Goal: Communication & Community: Answer question/provide support

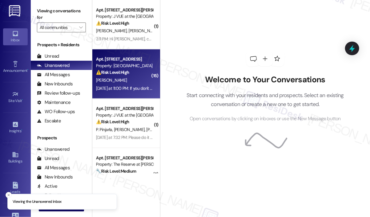
click at [120, 81] on div "Q. Liu" at bounding box center [125, 80] width 58 height 8
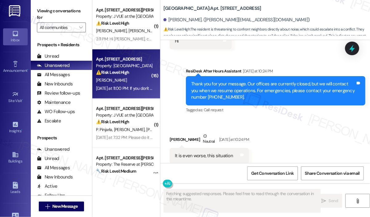
scroll to position [3320, 0]
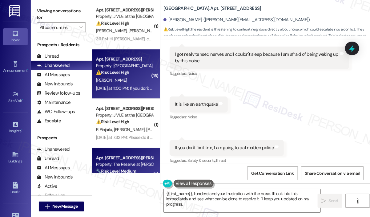
click at [116, 167] on div "Property: The Reserve at [PERSON_NAME][GEOGRAPHIC_DATA]" at bounding box center [124, 164] width 57 height 6
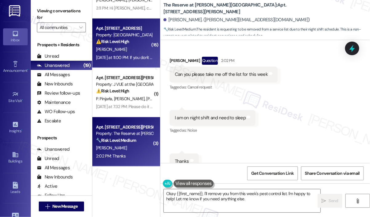
scroll to position [0, 0]
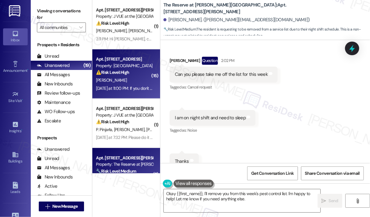
click at [141, 66] on div "Property: J Malden Center" at bounding box center [124, 66] width 57 height 6
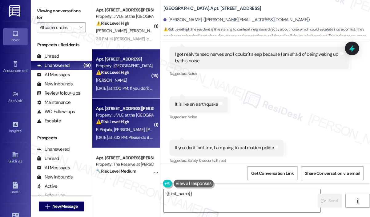
scroll to position [92, 0]
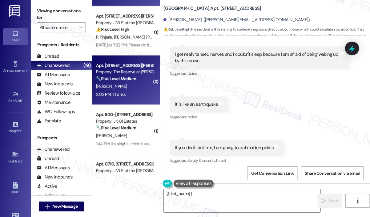
click at [139, 90] on div "[PERSON_NAME]" at bounding box center [125, 87] width 58 height 8
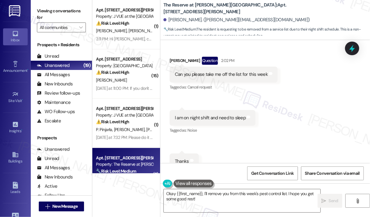
scroll to position [154, 0]
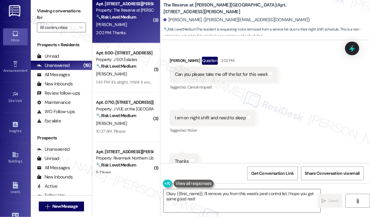
click at [137, 103] on div "Apt. 0710, 75 Saint Alphonsus St" at bounding box center [124, 102] width 57 height 6
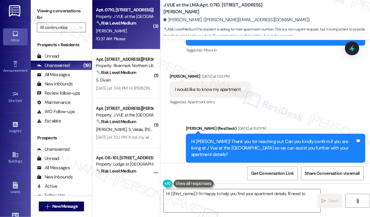
scroll to position [308, 0]
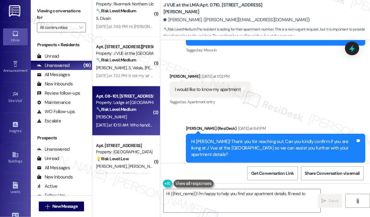
click at [127, 118] on div "[PERSON_NAME]" at bounding box center [125, 117] width 58 height 8
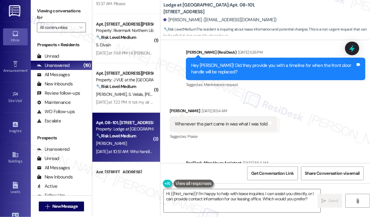
scroll to position [185, 0]
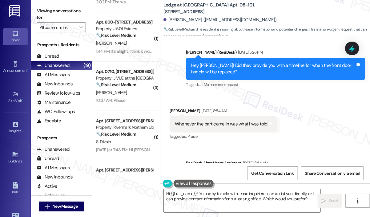
click at [306, 94] on div "Received via SMS Ryan Showalter Aug 15, 2025 at 8:54 AM Whenever the part came …" at bounding box center [266, 120] width 210 height 52
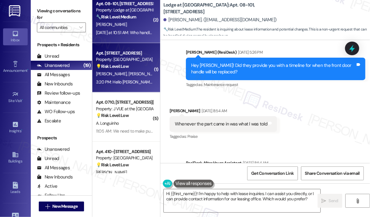
scroll to position [524, 0]
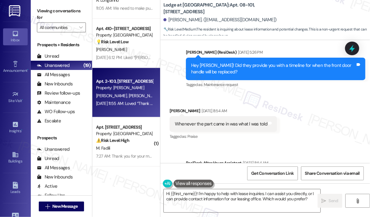
click at [124, 106] on div "Jul 30, 2025 at 11:55 AM: Loved “Thank you I let him know he didn't realize thi…" at bounding box center [125, 104] width 58 height 8
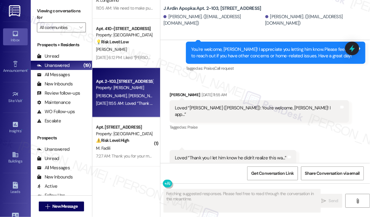
scroll to position [369, 0]
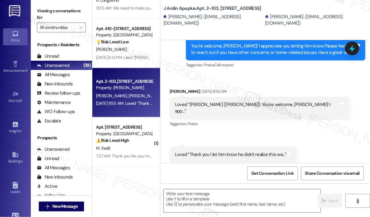
click at [245, 119] on div "Tagged as: Praise Click to highlight conversations about Praise" at bounding box center [260, 123] width 180 height 9
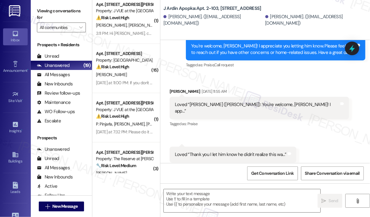
scroll to position [0, 0]
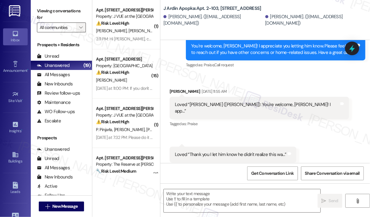
click at [82, 26] on icon "" at bounding box center [80, 27] width 3 height 5
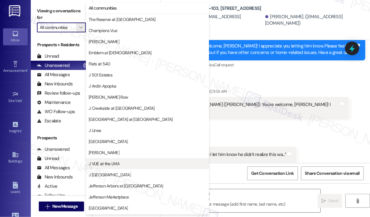
click at [107, 162] on span "J VUE at the LMA" at bounding box center [104, 164] width 31 height 6
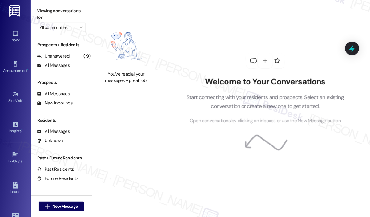
type input "J VUE at the LMA"
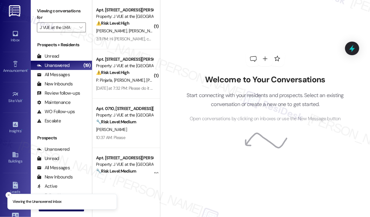
click at [291, 48] on div "Welcome to Your Conversations Start connecting with your residents and prospect…" at bounding box center [265, 86] width 185 height 173
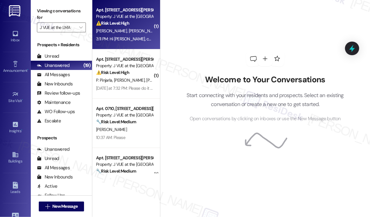
click at [128, 37] on div "3:11 PM: Hi Jay, can you please send someone to fix the service request ID: 218…" at bounding box center [187, 39] width 182 height 6
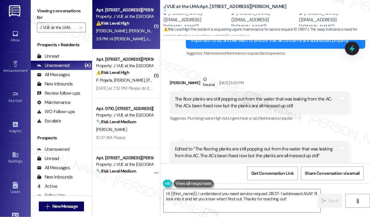
scroll to position [1876, 0]
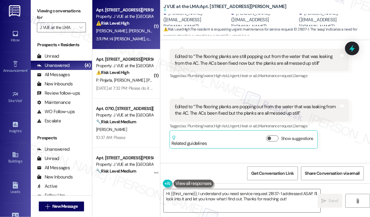
click at [356, 72] on div "Received via SMS Keerthana Panyam Neutral Jul 17, 2025 at 5:53 PM The floor pla…" at bounding box center [266, 61] width 210 height 183
click at [318, 74] on div "Received via SMS 5:53 PM Keerthana Panyam Neutral Jul 17, 2025 at 5:53 PM Edite…" at bounding box center [259, 64] width 189 height 41
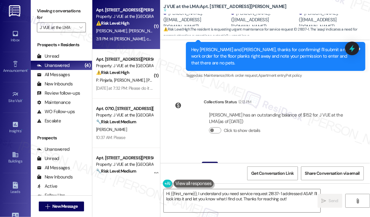
scroll to position [2184, 0]
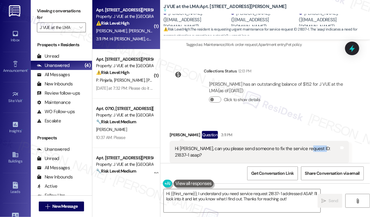
drag, startPoint x: 301, startPoint y: 141, endPoint x: 315, endPoint y: 141, distance: 14.2
click at [315, 145] on div "Hi Jay, can you please send someone to fix the service request ID: 21837-1 asap?" at bounding box center [257, 151] width 165 height 13
copy div "21837-1"
click at [326, 106] on div "Collections Status 12:13 PM Manogna Pallapothu has an outstanding balance of $1…" at bounding box center [259, 90] width 189 height 54
click at [352, 50] on icon at bounding box center [352, 48] width 10 height 10
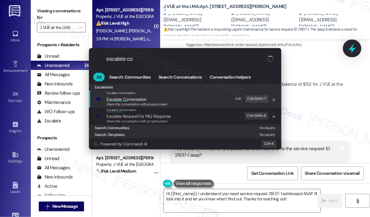
type input "escalate con"
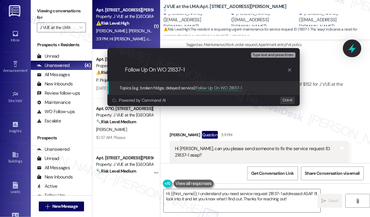
type input "Follow Up On WO #21837-1"
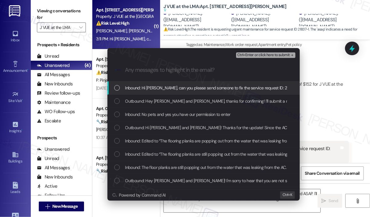
click at [165, 90] on span "Inbound: Hi Jay, can you please send someone to fix the service request ID: 218…" at bounding box center [217, 87] width 185 height 7
click at [258, 54] on span "Ctrl+Enter or click here to submit" at bounding box center [264, 55] width 53 height 4
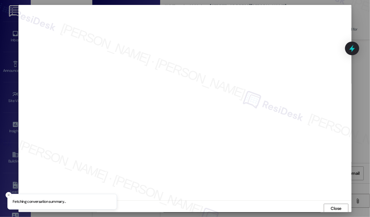
scroll to position [1, 0]
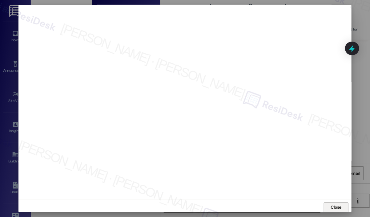
click at [336, 203] on span "Close" at bounding box center [336, 207] width 13 height 9
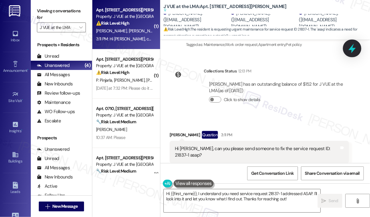
click at [353, 51] on icon at bounding box center [352, 49] width 7 height 10
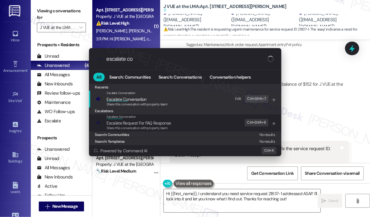
type input "escalate con"
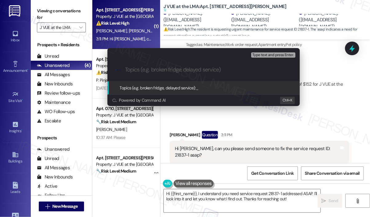
paste input "Follow Up On WO #21837-1"
type input "Follow Up On WO #21837-1"
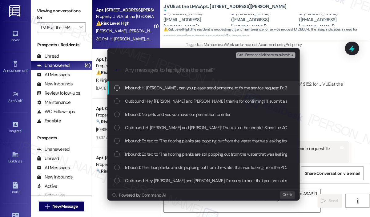
click at [160, 90] on span "Inbound: Hi Jay, can you please send someone to fix the service request ID: 218…" at bounding box center [217, 87] width 185 height 7
click at [265, 56] on span "Ctrl+Enter or click here to submit" at bounding box center [264, 55] width 53 height 4
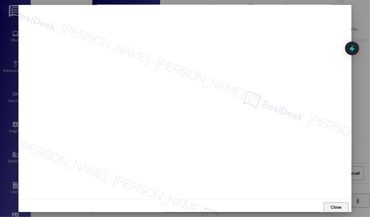
click at [331, 205] on span "Close" at bounding box center [336, 207] width 11 height 6
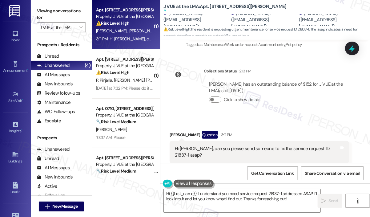
click at [347, 47] on div at bounding box center [352, 49] width 14 height 14
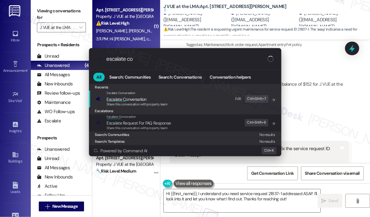
type input "escalate con"
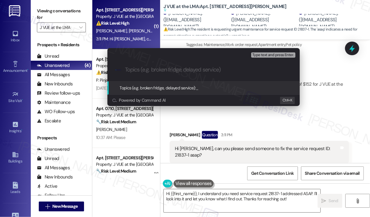
paste input "Follow Up On WO #21837-1"
type input "Follow Up On WO #21837-1"
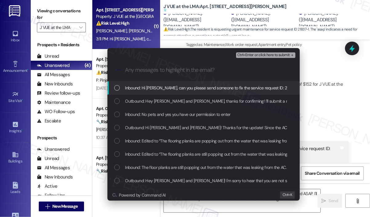
click at [181, 88] on span "Inbound: Hi Jay, can you please send someone to fix the service request ID: 218…" at bounding box center [217, 87] width 185 height 7
click at [266, 53] on span "Ctrl+Enter or click here to submit" at bounding box center [264, 55] width 53 height 4
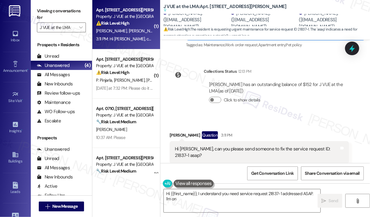
scroll to position [2184, 0]
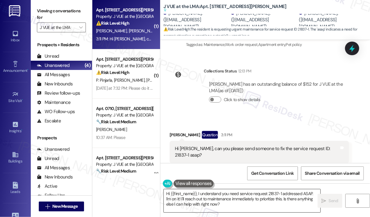
click at [248, 204] on textarea "Hi {{first_name}}, I understand you need service request 21837-1 addressed ASAP…" at bounding box center [242, 200] width 157 height 23
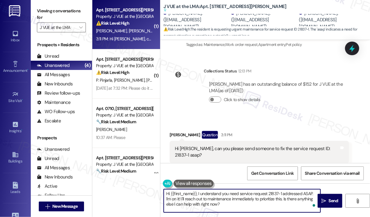
click at [248, 204] on textarea "Hi {{first_name}}, I understand you need service request 21837-1 addressed ASAP…" at bounding box center [242, 200] width 157 height 23
click at [324, 198] on icon "" at bounding box center [324, 200] width 5 height 5
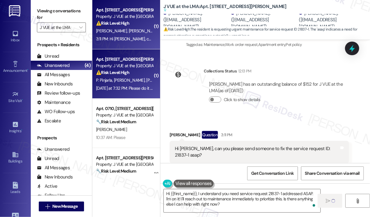
click at [118, 75] on strong "⚠️ Risk Level: High" at bounding box center [112, 73] width 33 height 6
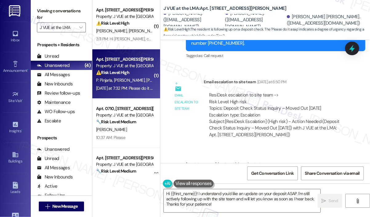
scroll to position [3632, 0]
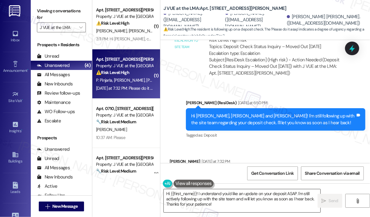
click at [237, 204] on textarea "Hi {{first_name}}! I understand you'd like an update on your deposit ASAP. I'm …" at bounding box center [242, 200] width 157 height 23
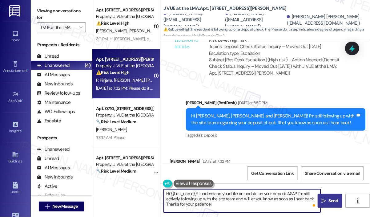
click at [328, 199] on span "Send" at bounding box center [334, 200] width 12 height 6
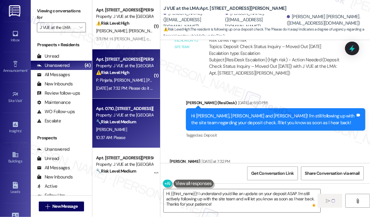
scroll to position [62, 0]
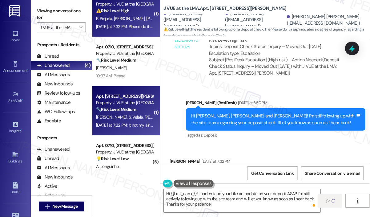
click at [133, 108] on strong "🔧 Risk Level: Medium" at bounding box center [116, 110] width 40 height 6
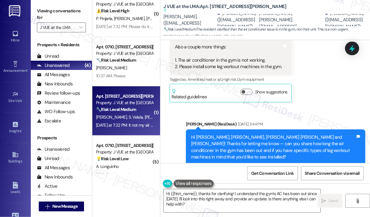
scroll to position [561, 0]
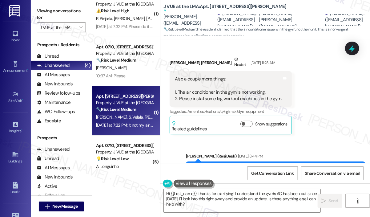
click at [251, 83] on div "Also a couple more things: 1. The air conditioner in the gym is not working. 2.…" at bounding box center [228, 89] width 107 height 26
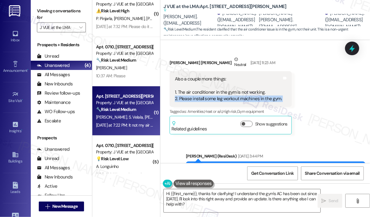
click at [251, 83] on div "Also a couple more things: 1. The air conditioner in the gym is not working. 2.…" at bounding box center [228, 89] width 107 height 26
click at [253, 83] on div "Also a couple more things: 1. The air conditioner in the gym is not working. 2.…" at bounding box center [228, 89] width 107 height 26
drag, startPoint x: 281, startPoint y: 86, endPoint x: 175, endPoint y: 76, distance: 106.7
click at [175, 76] on div "Also a couple more things: 1. The air conditioner in the gym is not working. 2.…" at bounding box center [231, 89] width 122 height 36
copy div "1. The air conditioner in the gym is not working. 2. Please install some leg wo…"
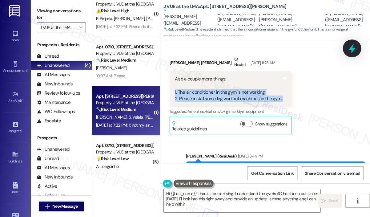
click at [355, 48] on icon at bounding box center [352, 49] width 7 height 10
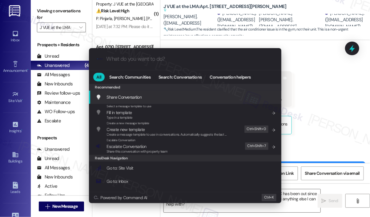
click at [180, 62] on div ".cls-1{fill:#0a055f;}.cls-2{fill:#0cc4c4;} resideskLogoBlueOrange" at bounding box center [185, 59] width 193 height 22
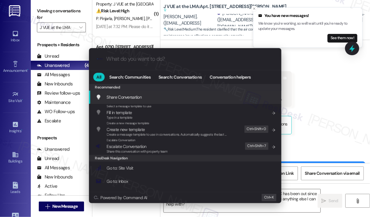
click at [180, 62] on div ".cls-1{fill:#0a055f;}.cls-2{fill:#0cc4c4;} resideskLogoBlueOrange" at bounding box center [185, 59] width 193 height 22
click at [170, 63] on div ".cls-1{fill:#0a055f;}.cls-2{fill:#0cc4c4;} resideskLogoBlueOrange" at bounding box center [185, 59] width 193 height 22
click at [166, 62] on input "What do you want to do?" at bounding box center [190, 59] width 167 height 6
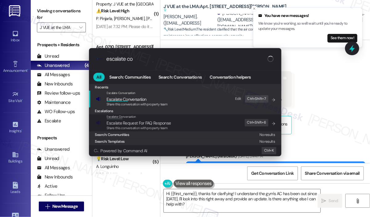
type input "escalate con"
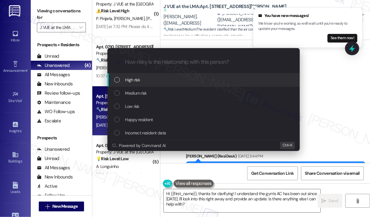
click at [141, 81] on div "High risk" at bounding box center [204, 79] width 180 height 7
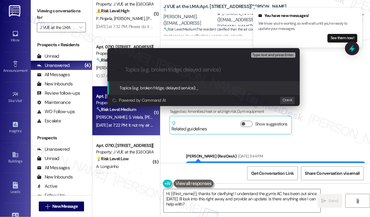
click at [347, 85] on div "Escalate Conversation High risk Topics (e.g. broken fridge, delayed service) An…" at bounding box center [185, 108] width 370 height 217
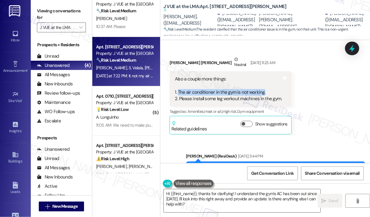
drag, startPoint x: 265, startPoint y: 78, endPoint x: 177, endPoint y: 79, distance: 87.2
click at [178, 79] on div "Also a couple more things: 1. The air conditioner in the gym is not working. 2.…" at bounding box center [228, 89] width 107 height 26
copy div "The air conditioner in the gym is not working."
click at [343, 111] on div "Received via SMS Chaitanya Prudvi Balusu Neutral Aug 12, 2025 at 11:23 AM Also …" at bounding box center [266, 90] width 210 height 96
click at [331, 114] on div "Received via SMS Chaitanya Prudvi Balusu Neutral Aug 12, 2025 at 11:23 AM Also …" at bounding box center [266, 90] width 210 height 96
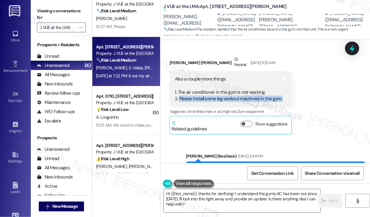
drag, startPoint x: 281, startPoint y: 86, endPoint x: 180, endPoint y: 87, distance: 101.4
click at [180, 87] on div "Also a couple more things: 1. The air conditioner in the gym is not working. 2.…" at bounding box center [231, 89] width 122 height 36
copy div "Please install some leg workout machines in the gym. Tags and notes"
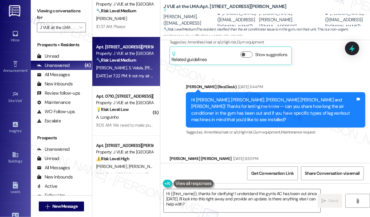
scroll to position [684, 0]
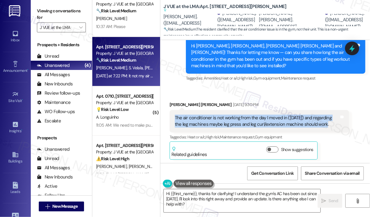
drag, startPoint x: 324, startPoint y: 111, endPoint x: 174, endPoint y: 101, distance: 150.7
click at [174, 110] on div "The air conditioner is not working from the day I moved in (Aug 2) and regardin…" at bounding box center [260, 121] width 180 height 22
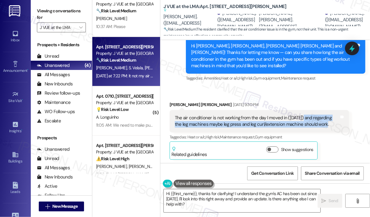
click at [300, 115] on div "The air conditioner is not working from the day I moved in (Aug 2) and regardin…" at bounding box center [257, 121] width 165 height 13
click at [308, 115] on div "The air conditioner is not working from the day I moved in (Aug 2) and regardin…" at bounding box center [257, 121] width 165 height 13
copy div "regarding the leg machines maybe leg press and leg curl/extension machine shoul…"
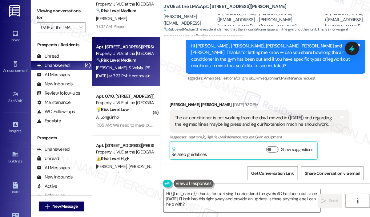
click at [303, 87] on div "Received via SMS Chaitanya Prudvi Balusu Aug 17, 2025 at 9:30 PM The air condit…" at bounding box center [266, 125] width 210 height 77
click at [353, 51] on icon at bounding box center [352, 49] width 7 height 10
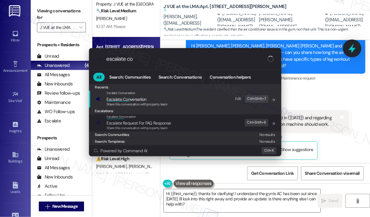
type input "escalate con"
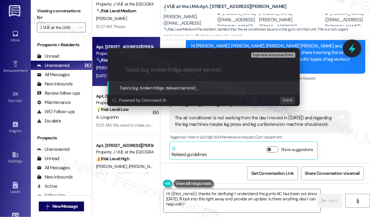
paste input "Request for Additional Leg Workout Machines in the Gym"
type input "Request for Additional Leg Workout Machines in the Gym"
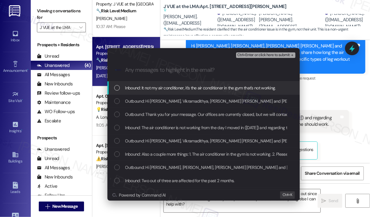
click at [151, 89] on span "Inbound: It not my air conditioner, it's the air conditioner in the gym that's …" at bounding box center [200, 87] width 151 height 7
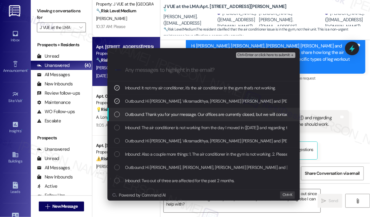
click at [152, 112] on span "Outbound: Thank you for your message. Our offices are currently closed, but we …" at bounding box center [307, 114] width 365 height 7
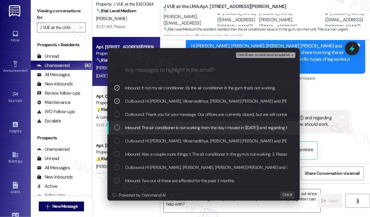
click at [154, 128] on span "Inbound: The air conditioner is not working from the day I moved in (Aug 2) and…" at bounding box center [276, 127] width 302 height 7
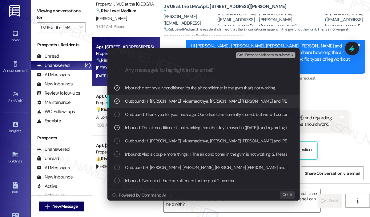
click at [264, 56] on span "Ctrl+Enter or click here to submit" at bounding box center [264, 55] width 53 height 4
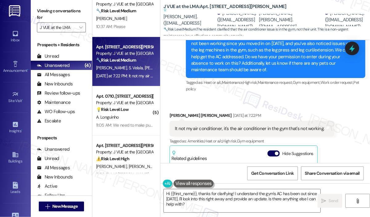
scroll to position [992, 0]
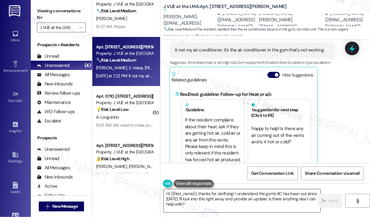
click at [247, 202] on textarea "Hi {{first_name}}, thanks for clarifying! I understand the gym's AC has been ou…" at bounding box center [242, 200] width 157 height 23
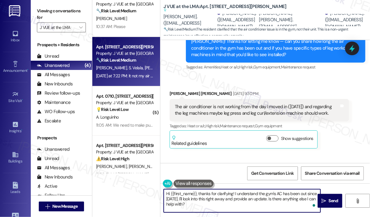
scroll to position [684, 0]
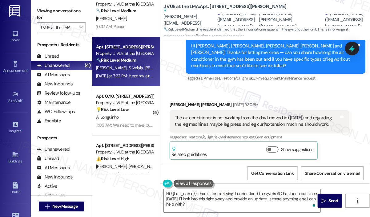
click at [274, 115] on div "The air conditioner is not working from the day I moved in (Aug 2) and regardin…" at bounding box center [257, 121] width 165 height 13
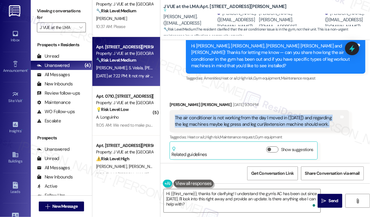
click at [274, 115] on div "The air conditioner is not working from the day I moved in (Aug 2) and regardin…" at bounding box center [257, 121] width 165 height 13
copy div "The air conditioner is not working from the day I moved in (Aug 2) and regardin…"
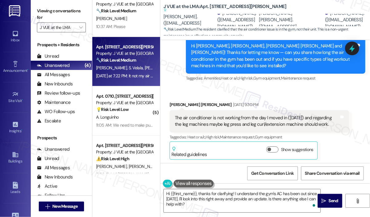
click at [340, 133] on div "Chaitanya Prudvi Balusu Aug 17, 2025 at 9:30 PM The air conditioner is not work…" at bounding box center [260, 130] width 180 height 59
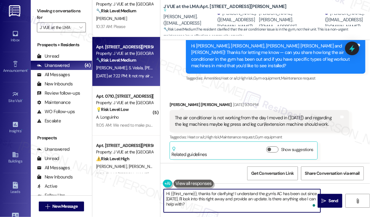
click at [221, 202] on textarea "Hi {{first_name}}, thanks for clarifying! I understand the gym's AC has been ou…" at bounding box center [242, 200] width 157 height 23
drag, startPoint x: 225, startPoint y: 207, endPoint x: 159, endPoint y: 191, distance: 68.1
click at [159, 191] on div "( 1 ) Apt. 1102, 75 Saint Alphonsus St Property: J VUE at the LMA 🔧 Risk Level:…" at bounding box center [231, 108] width 278 height 217
paste textarea "Thank you for reaching out. I understand your air conditioner has not been work…"
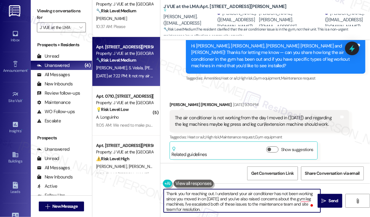
click at [214, 194] on textarea "Thank you for reaching out. I understand your air conditioner has not been work…" at bounding box center [242, 200] width 157 height 23
type textarea "I understand your air conditioner has not been working since you moved in on Au…"
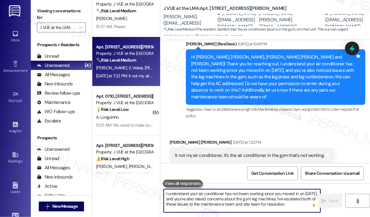
scroll to position [851, 0]
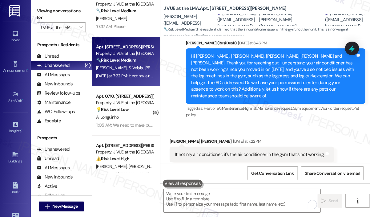
click at [246, 104] on div "Tagged as: Heat or a/c , Click to highlight conversations about Heat or a/c Mai…" at bounding box center [276, 112] width 180 height 16
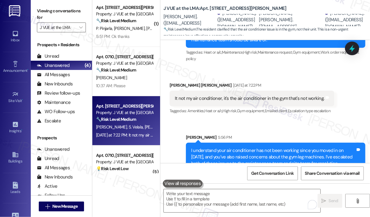
scroll to position [0, 0]
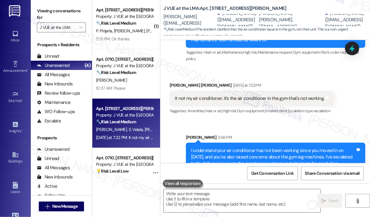
click at [145, 129] on span "K. Dumpala" at bounding box center [161, 130] width 33 height 6
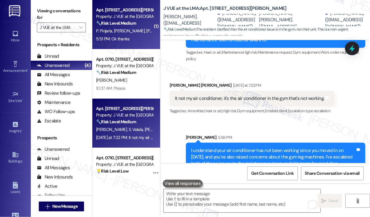
click at [133, 32] on span "V. Masireddy" at bounding box center [130, 31] width 33 height 6
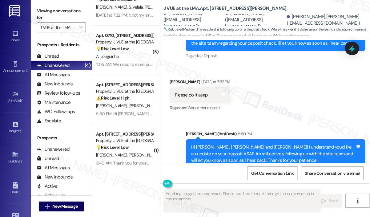
scroll to position [3749, 0]
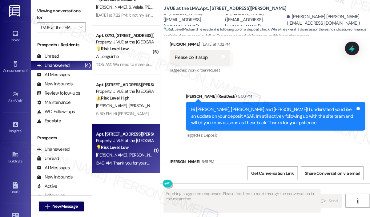
click at [140, 155] on span "R. Kapadiya" at bounding box center [144, 155] width 31 height 6
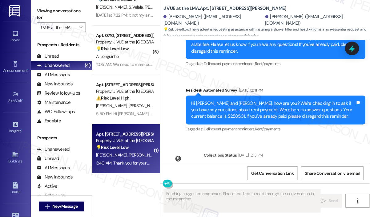
scroll to position [3873, 0]
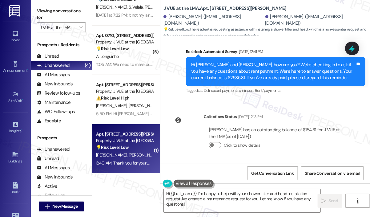
drag, startPoint x: 316, startPoint y: 132, endPoint x: 172, endPoint y: 121, distance: 144.9
click at [172, 186] on div "Hi Jay, I hope you are doing well. We want to place a maintenance request about…" at bounding box center [256, 207] width 173 height 42
copy div "I hope you are doing well. We want to place a maintenance request about attachi…"
click at [280, 109] on div "Collections Status Aug 14, 2025 at 12:13 PM Drashti Mangukiya has an outstandin…" at bounding box center [259, 136] width 189 height 54
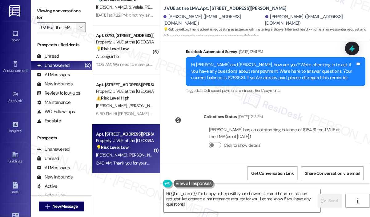
click at [81, 26] on icon "" at bounding box center [80, 27] width 3 height 5
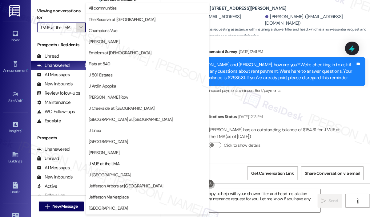
scroll to position [99, 0]
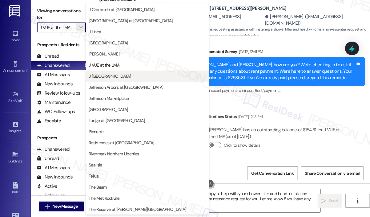
click at [116, 75] on span "J [GEOGRAPHIC_DATA]" at bounding box center [110, 76] width 42 height 6
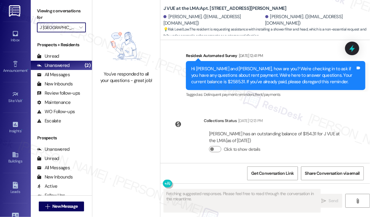
scroll to position [3873, 0]
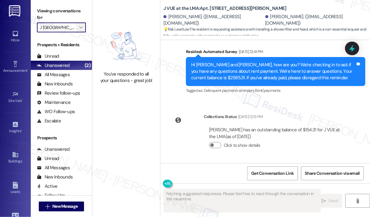
click at [81, 28] on icon "" at bounding box center [80, 27] width 3 height 5
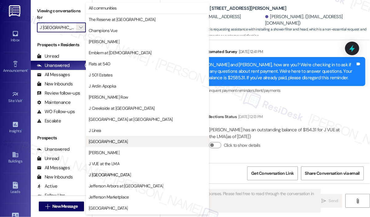
scroll to position [99, 0]
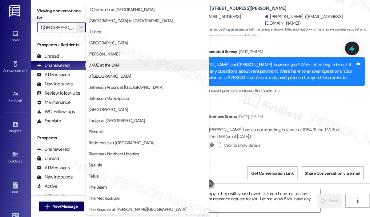
click at [98, 63] on span "J VUE at the LMA" at bounding box center [104, 65] width 31 height 6
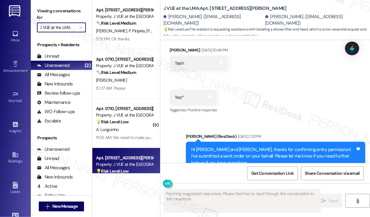
scroll to position [24, 0]
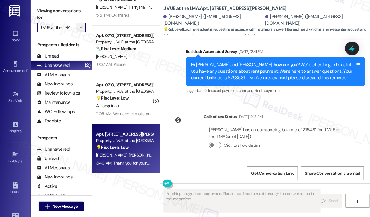
click at [80, 29] on icon "" at bounding box center [80, 27] width 3 height 5
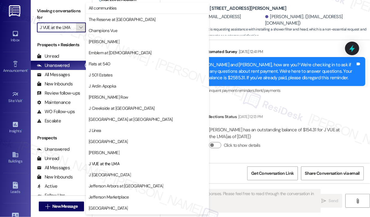
scroll to position [99, 0]
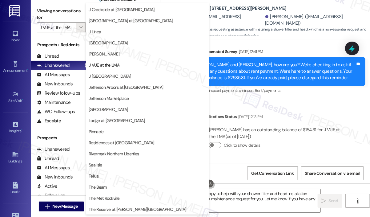
click at [236, 163] on div "Received via SMS Radhika Kapadiya Question 3:40 AM Hi Jay, I hope you are doing…" at bounding box center [266, 202] width 210 height 79
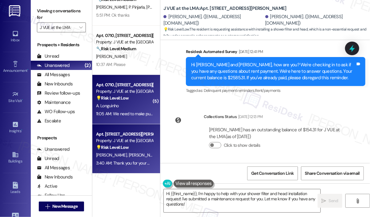
click at [137, 115] on div "11:05 AM: We need to make purchases and we need to know the apartment 11:05 AM:…" at bounding box center [164, 114] width 136 height 6
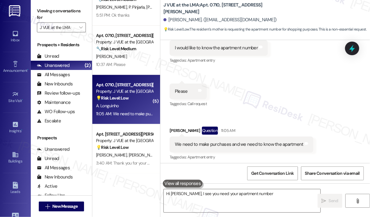
scroll to position [136, 0]
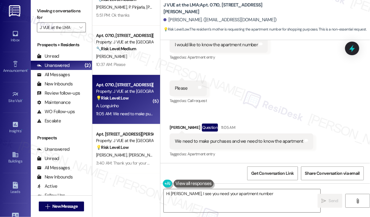
click at [278, 116] on div "Received via SMS Aurea Longuinho 10:47 AM Hello Tags and notes Received via SMS…" at bounding box center [266, 54] width 210 height 217
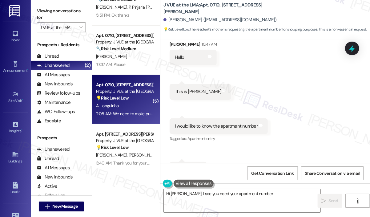
scroll to position [43, 0]
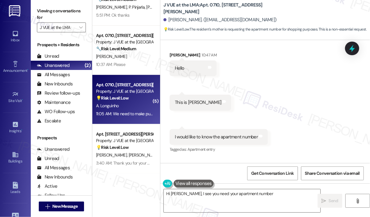
click at [284, 79] on div "Received via SMS Aurea Longuinho 10:47 AM Hello Tags and notes Received via SMS…" at bounding box center [266, 146] width 210 height 217
click at [281, 79] on div "Received via SMS Aurea Longuinho 10:47 AM Hello Tags and notes Received via SMS…" at bounding box center [266, 146] width 210 height 217
click at [82, 29] on icon "" at bounding box center [80, 27] width 3 height 5
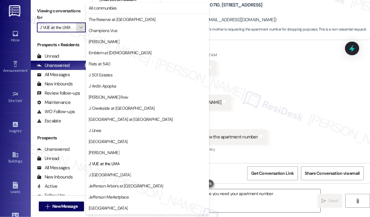
scroll to position [99, 0]
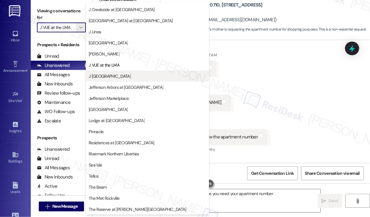
click at [101, 74] on span "J [GEOGRAPHIC_DATA]" at bounding box center [110, 76] width 42 height 6
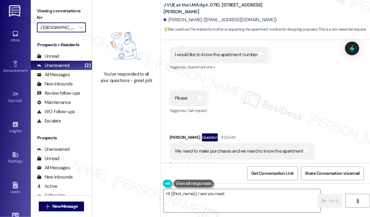
scroll to position [136, 0]
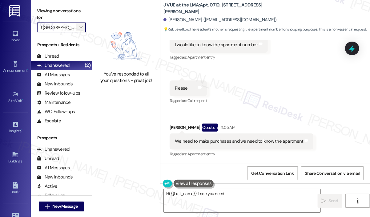
click at [81, 32] on span "" at bounding box center [81, 27] width 6 height 10
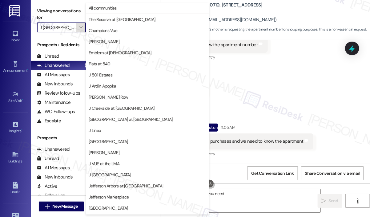
scroll to position [99, 0]
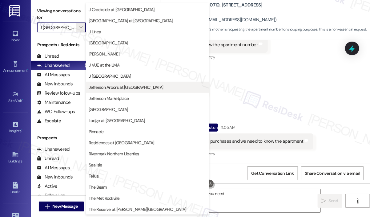
click at [112, 87] on span "Jefferson Arbors at [GEOGRAPHIC_DATA]" at bounding box center [126, 87] width 75 height 6
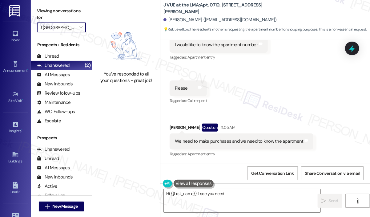
type input "Jefferson Arbors at [GEOGRAPHIC_DATA]"
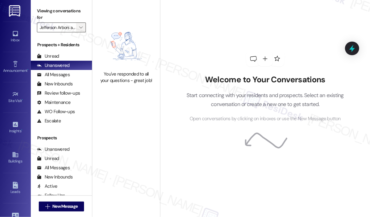
click at [80, 28] on icon "" at bounding box center [80, 27] width 3 height 5
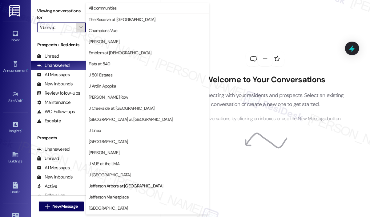
scroll to position [99, 0]
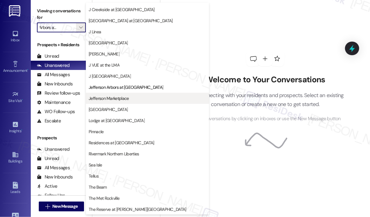
click at [113, 97] on span "Jefferson Marketplace" at bounding box center [109, 98] width 40 height 6
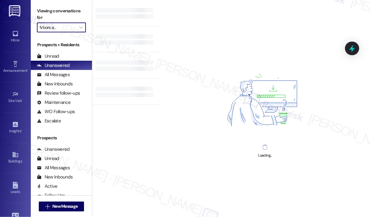
type input "Jefferson Marketplace"
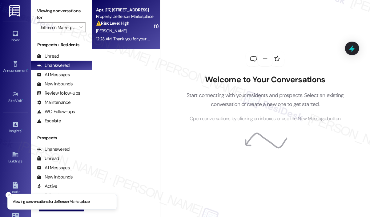
click at [136, 43] on div "Apt. 217, 1550 7th St NW Property: Jefferson Marketplace ⚠️ Risk Level: High Th…" at bounding box center [126, 24] width 68 height 49
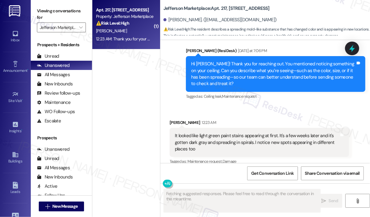
scroll to position [906, 0]
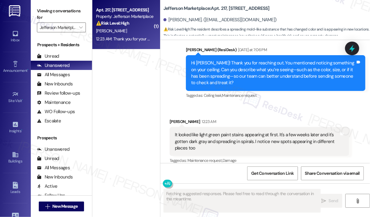
click at [267, 114] on div "Received via SMS Gene Chong 12:23 AM It looked like light green paint stains ap…" at bounding box center [259, 142] width 189 height 56
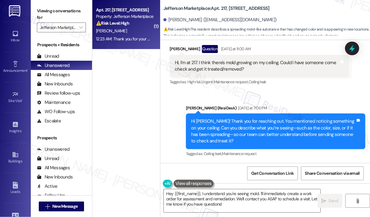
scroll to position [844, 0]
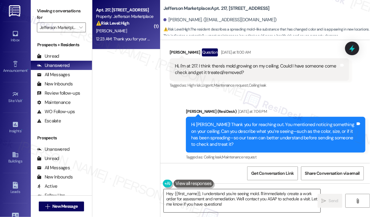
click at [258, 193] on textarea "Hey {{first_name}}, I understand you're seeing mold. I'll immediately create a …" at bounding box center [242, 200] width 157 height 23
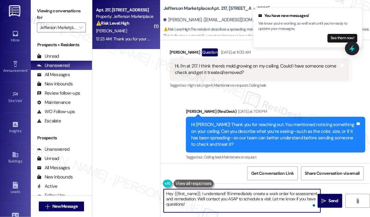
drag, startPoint x: 198, startPoint y: 197, endPoint x: 199, endPoint y: 202, distance: 4.5
click at [199, 202] on textarea "Hey {{first_name}}, I understand! I'll immediately create a work order for asse…" at bounding box center [242, 200] width 157 height 23
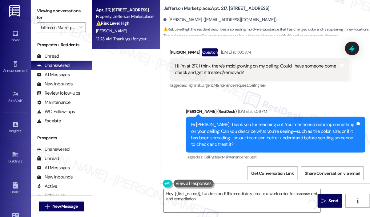
click at [174, 141] on div "Sent via SMS Jay (ResiDesk) Yesterday at 7:06 PM Hi Gene! Thank you for reachin…" at bounding box center [266, 130] width 210 height 72
click at [215, 197] on textarea "Hey {{first_name}}, I understand! I'll immediately create a work order for asse…" at bounding box center [242, 200] width 157 height 23
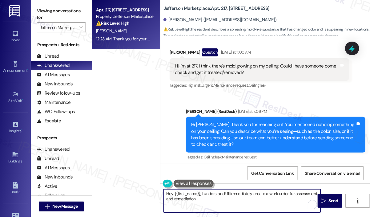
paste textarea "Do we have your permission to enter during your absence to address this issue? …"
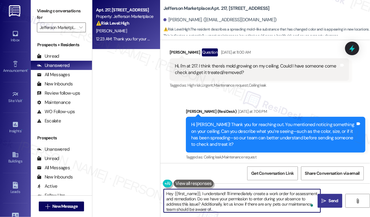
type textarea "Hey {{first_name}}, I understand! I'll immediately create a work order for asse…"
click at [330, 198] on span "Send" at bounding box center [334, 200] width 10 height 6
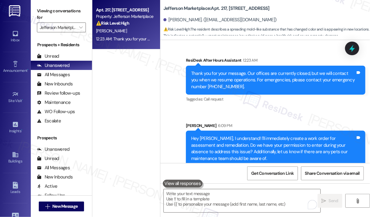
scroll to position [1034, 0]
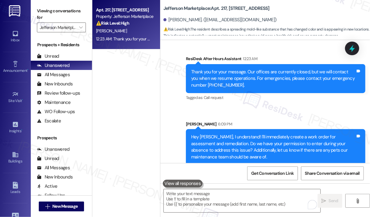
click at [144, 94] on div "Apt. 217, 1550 7th St NW Property: Jefferson Marketplace ⚠️ Risk Level: High Th…" at bounding box center [126, 86] width 68 height 173
click at [177, 100] on div "Sent via SMS ResiDesk After Hours Assistant 12:23 AM Thank you for your message…" at bounding box center [266, 106] width 210 height 128
click at [116, 85] on div "Apt. 217, 1550 7th St NW Property: Jefferson Marketplace ⚠️ Risk Level: High Th…" at bounding box center [126, 86] width 68 height 173
click at [81, 28] on icon "" at bounding box center [80, 27] width 3 height 5
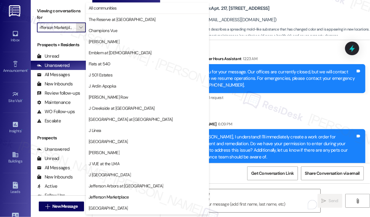
scroll to position [99, 0]
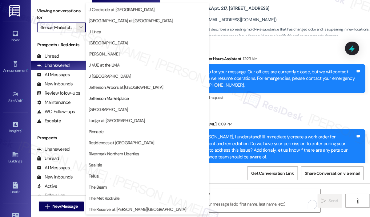
click at [115, 109] on span "[GEOGRAPHIC_DATA]" at bounding box center [108, 109] width 39 height 6
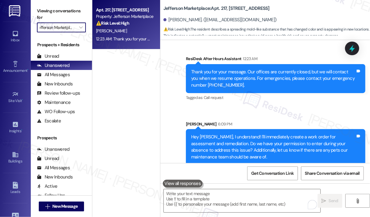
type input "[GEOGRAPHIC_DATA]"
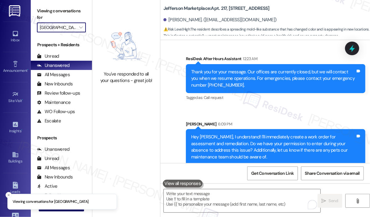
click at [115, 109] on div "You've responded to all your questions - great job!" at bounding box center [126, 108] width 68 height 217
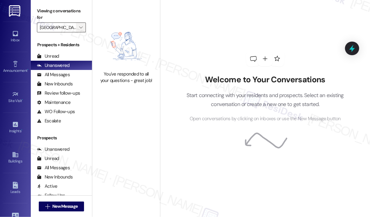
click at [80, 27] on icon "" at bounding box center [80, 27] width 3 height 5
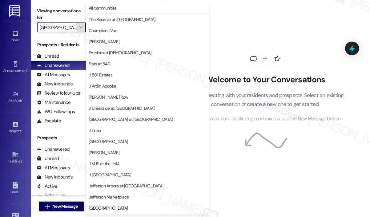
scroll to position [99, 0]
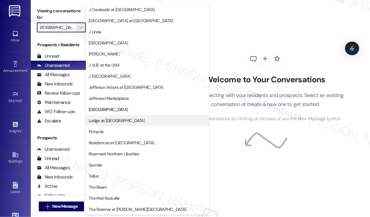
click at [128, 122] on span "Lodge at [GEOGRAPHIC_DATA]" at bounding box center [117, 120] width 56 height 6
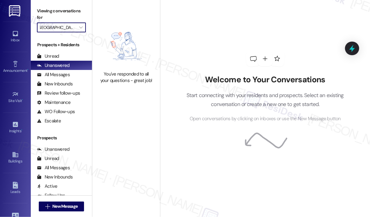
type input "Lodge at [GEOGRAPHIC_DATA]"
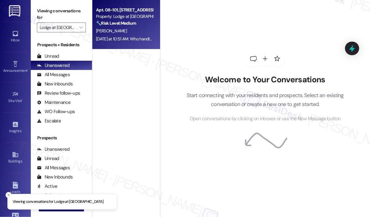
click at [143, 32] on div "[PERSON_NAME]" at bounding box center [125, 31] width 58 height 8
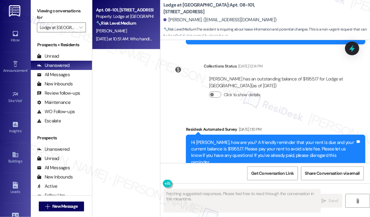
scroll to position [2327, 0]
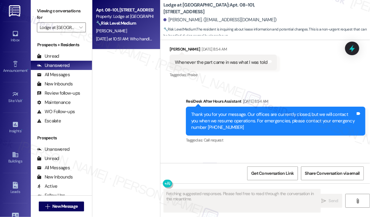
click at [298, 149] on div "Received via SMS [PERSON_NAME] Question [DATE] at 10:51 AM Who handles lease in…" at bounding box center [266, 179] width 210 height 60
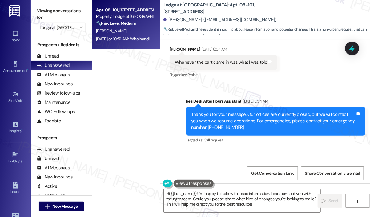
drag, startPoint x: 223, startPoint y: 144, endPoint x: 176, endPoint y: 133, distance: 48.1
click at [177, 177] on div "Who handles lease information at the Lodge? Is there a number i can call to dis…" at bounding box center [257, 183] width 165 height 13
copy div "Who handles lease information at the Lodge? Is there a number i can call to dis…"
click at [228, 205] on textarea "Hi {{first_name}}! I'm happy to help with lease information. I can connect you …" at bounding box center [242, 200] width 157 height 23
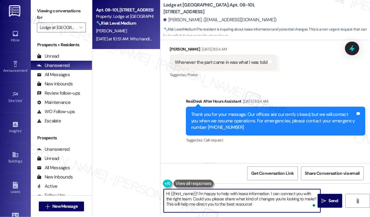
drag, startPoint x: 262, startPoint y: 205, endPoint x: 166, endPoint y: 193, distance: 97.0
click at [166, 193] on textarea "Hi {{first_name}}! I'm happy to help with lease information. I can connect you …" at bounding box center [242, 200] width 157 height 23
click at [198, 193] on textarea "Hi {{first_name}}! I'm happy to help with lease information. I can connect you …" at bounding box center [242, 200] width 157 height 23
click at [200, 194] on textarea "Hi {{first_name}}! I'm happy to help with lease information. I can connect you …" at bounding box center [242, 200] width 157 height 23
click at [199, 194] on textarea "Hi {{first_name}}! I'm happy to help with lease information. I can connect you …" at bounding box center [242, 200] width 157 height 23
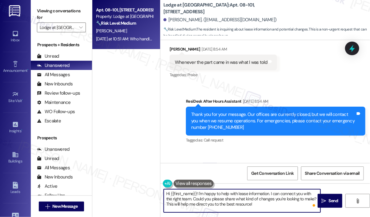
paste textarea "Thank you for reaching out. Can you let us know what specific changes you’re lo…"
type textarea "Hi {{first_name}}! Thank you for reaching out. Can you let us know what specifi…"
click at [333, 202] on span "Send" at bounding box center [334, 200] width 10 height 6
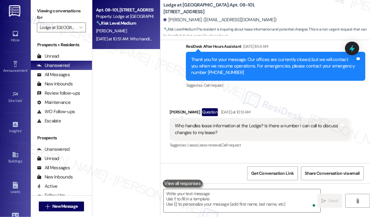
scroll to position [2383, 0]
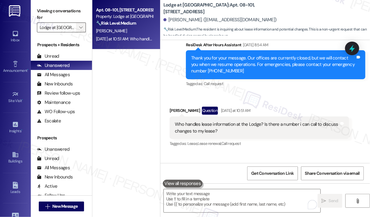
click at [82, 26] on icon "" at bounding box center [80, 27] width 3 height 5
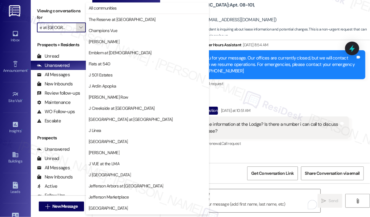
scroll to position [99, 0]
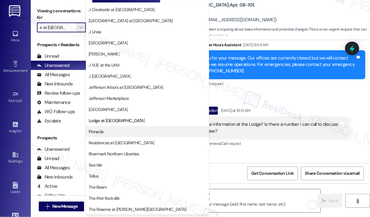
click at [126, 127] on button "Pinnacle" at bounding box center [147, 131] width 123 height 11
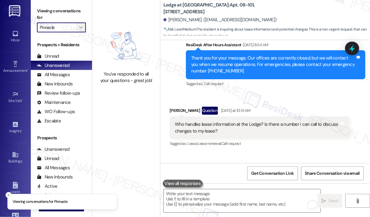
click at [80, 27] on icon "" at bounding box center [80, 27] width 3 height 5
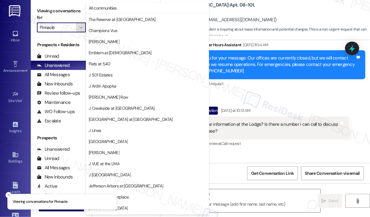
scroll to position [99, 0]
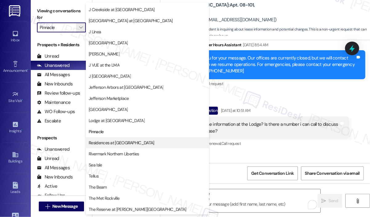
click at [114, 143] on span "Residences at [GEOGRAPHIC_DATA]" at bounding box center [121, 143] width 65 height 6
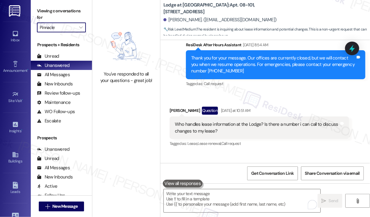
type input "Residences at [GEOGRAPHIC_DATA]"
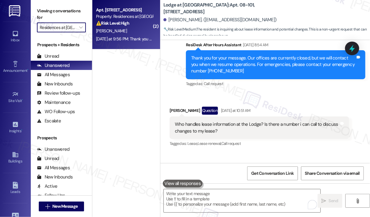
click at [127, 40] on div "[DATE] at 9:56 PM: Thank you for your message. Our offices are currently closed…" at bounding box center [285, 39] width 378 height 6
type textarea "Fetching suggested responses. Please feel free to read through the conversation…"
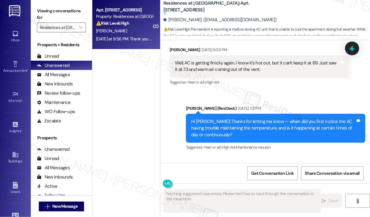
scroll to position [5903, 0]
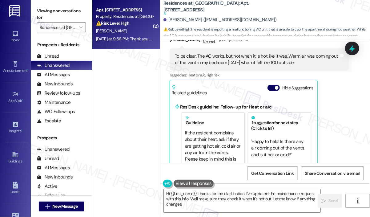
type textarea "Hi {{first_name}}, thanks for the clarification! I've updated the maintenance r…"
click at [137, 40] on div "[DATE] at 9:56 PM: Thank you for your message. Our offices are currently closed…" at bounding box center [285, 39] width 378 height 6
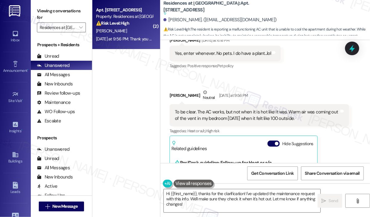
scroll to position [5841, 0]
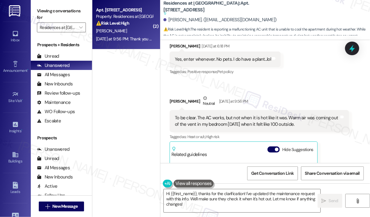
click at [326, 90] on div "Received via SMS [PERSON_NAME] [DATE] at 9:56 PM To be clear. The AC works, but…" at bounding box center [259, 170] width 189 height 161
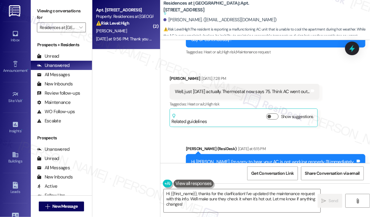
scroll to position [5656, 0]
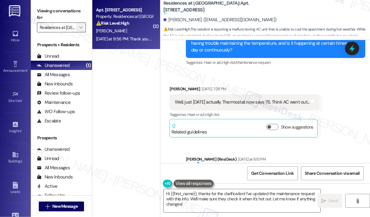
click at [79, 29] on icon "" at bounding box center [80, 27] width 3 height 5
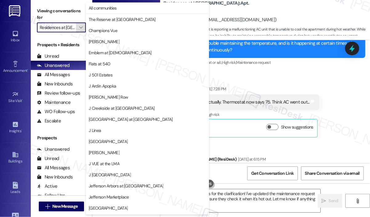
scroll to position [99, 0]
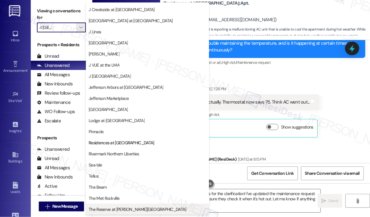
click at [132, 208] on span "The Reserve at [PERSON_NAME][GEOGRAPHIC_DATA]" at bounding box center [138, 209] width 98 height 6
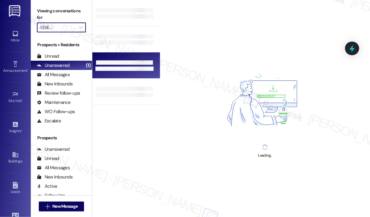
type input "The Reserve at [PERSON_NAME][GEOGRAPHIC_DATA]"
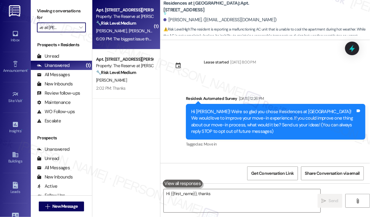
type textarea "Hi {{first_name}}, thanks"
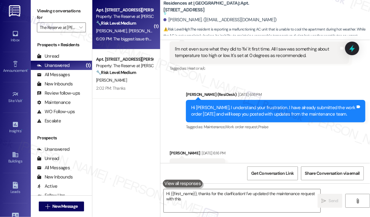
scroll to position [5903, 0]
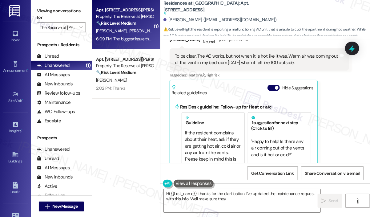
type textarea "Hi {{first_name}}, thanks for the clarification! I've updated the maintenance r…"
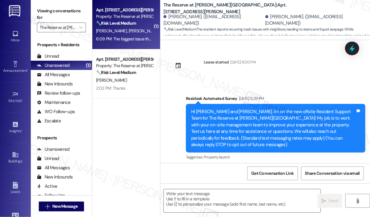
scroll to position [1031, 0]
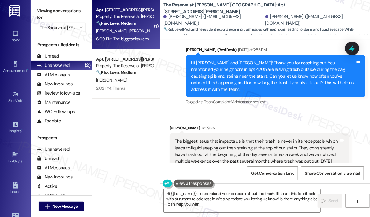
type textarea "Hi {{first_name}}, I understand your concern about the trash. I'll share this f…"
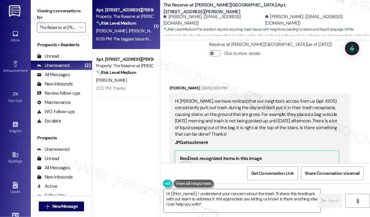
scroll to position [692, 0]
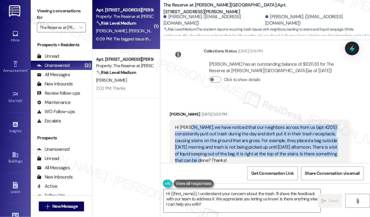
drag, startPoint x: 203, startPoint y: 134, endPoint x: 188, endPoint y: 102, distance: 35.3
click at [188, 124] on div "Hi [PERSON_NAME], we have noticed that our neighbors across from us (apt 4205) …" at bounding box center [257, 144] width 165 height 40
copy div "we have noticed that our neighbors across from [GEOGRAPHIC_DATA] (apt 4205) con…"
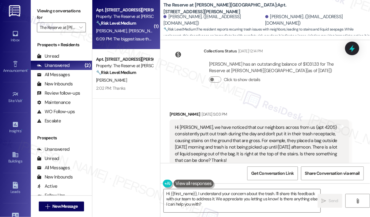
click at [306, 97] on div "Received via SMS [PERSON_NAME] [DATE] 5:03 PM Hi [PERSON_NAME], we have noticed…" at bounding box center [266, 201] width 210 height 209
click at [354, 49] on icon at bounding box center [352, 49] width 7 height 10
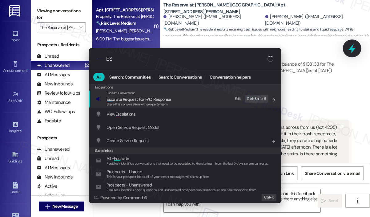
type input "E"
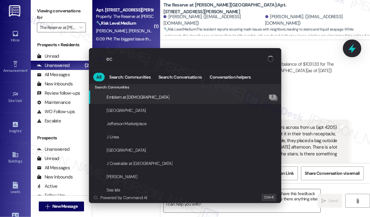
type input "e"
type input "s"
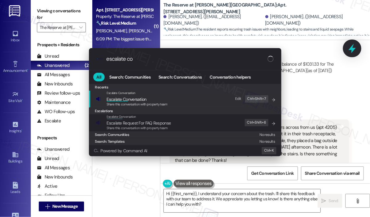
type input "escalate con"
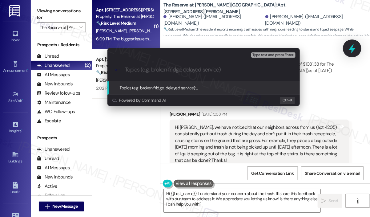
type input "Concern About Neighbor in Apt 4205 Leaving Trash Outside"
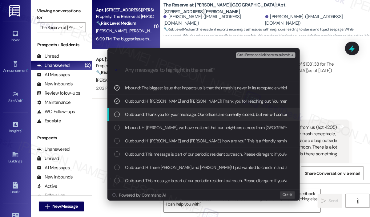
click at [237, 114] on span "Outbound: Thank you for your message. Our offices are currently closed, but we …" at bounding box center [307, 114] width 365 height 7
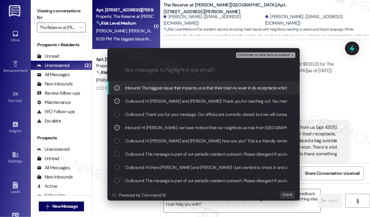
click at [260, 56] on span "Ctrl+Enter or click here to submit" at bounding box center [264, 55] width 53 height 4
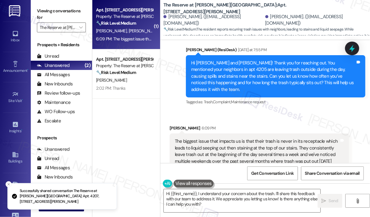
scroll to position [1030, 0]
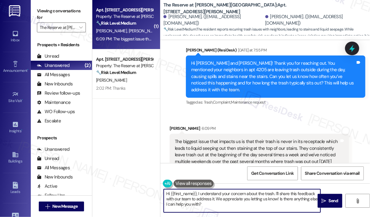
click at [250, 202] on textarea "Hi {{first_name}}, I understand your concern about the trash. I'll share this f…" at bounding box center [242, 200] width 157 height 23
drag, startPoint x: 279, startPoint y: 198, endPoint x: 283, endPoint y: 208, distance: 10.9
click at [283, 209] on textarea "Hi {{first_name}}, I understand your concern about the trash. I'll share this f…" at bounding box center [242, 200] width 157 height 23
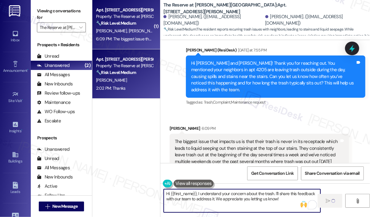
type textarea "Hi {{first_name}}, I understand your concern about the trash. I'll share this f…"
click at [142, 87] on div "2:02 PM: Thanks 2:02 PM: Thanks" at bounding box center [125, 88] width 58 height 8
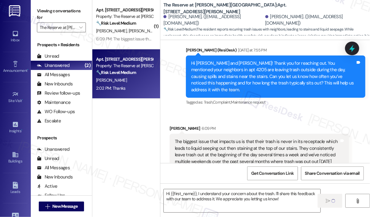
type textarea "Fetching suggested responses. Please feel free to read through the conversation…"
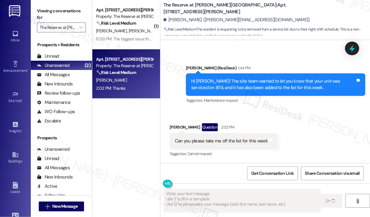
scroll to position [1549, 0]
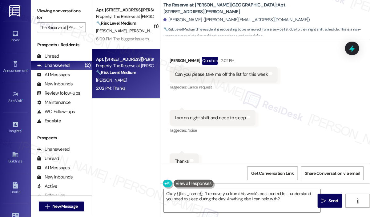
click at [264, 142] on div "Received via SMS [PERSON_NAME] Question 2:02 PM Can you please take me off the …" at bounding box center [266, 113] width 210 height 140
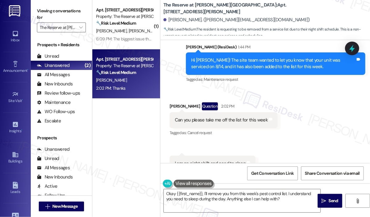
scroll to position [1488, 0]
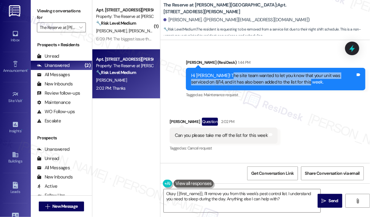
drag, startPoint x: 300, startPoint y: 64, endPoint x: 223, endPoint y: 54, distance: 77.7
click at [223, 72] on div "Hi [PERSON_NAME]! The site team wanted to let you know that your unit was servi…" at bounding box center [273, 78] width 165 height 13
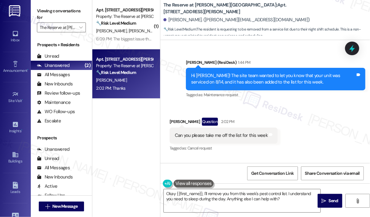
click at [282, 104] on div "Received via SMS [PERSON_NAME] Question 2:02 PM Can you please take me off the …" at bounding box center [266, 174] width 210 height 140
click at [298, 104] on div "Received via SMS [PERSON_NAME] Question 2:02 PM Can you please take me off the …" at bounding box center [266, 174] width 210 height 140
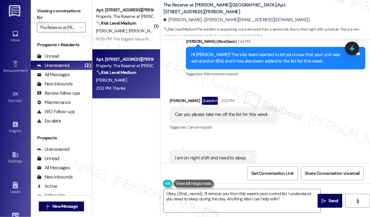
scroll to position [1549, 0]
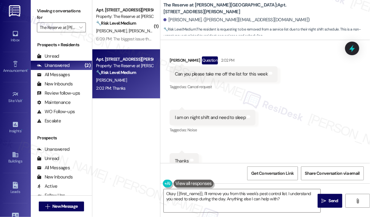
click at [286, 111] on div "Received via SMS [PERSON_NAME] Question 2:02 PM Can you please take me off the …" at bounding box center [266, 113] width 210 height 140
click at [238, 71] on div "Can you please take me off the list for this week" at bounding box center [221, 74] width 93 height 6
copy div "Can you please take me off the list for this week Tags and notes"
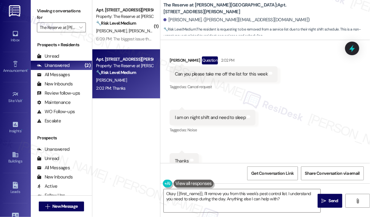
click at [295, 117] on div "Received via SMS [PERSON_NAME] Question 2:02 PM Can you please take me off the …" at bounding box center [266, 113] width 210 height 140
click at [291, 202] on textarea "Okay {{first_name}}, I'll remove you from this week's pest control list. I unde…" at bounding box center [242, 200] width 157 height 23
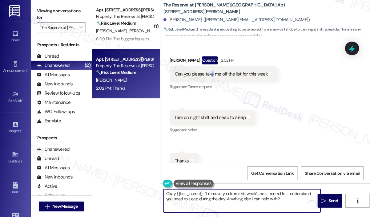
click at [212, 71] on div "Can you please take me off the list for this week" at bounding box center [221, 74] width 93 height 6
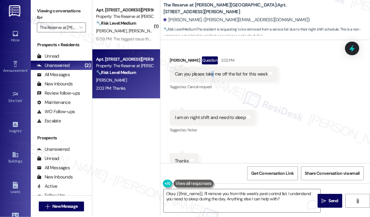
click at [213, 71] on div "Can you please take me off the list for this week" at bounding box center [221, 74] width 93 height 6
copy div "Can you please take me off the list for this week Tags and notes"
click at [322, 67] on div "Received via SMS [PERSON_NAME] Question 2:02 PM Can you please take me off the …" at bounding box center [266, 113] width 210 height 140
click at [230, 114] on div "I am on night shift and need to sleep" at bounding box center [210, 117] width 71 height 6
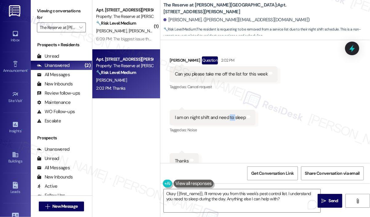
click at [229, 114] on div "I am on night shift and need to sleep" at bounding box center [210, 117] width 71 height 6
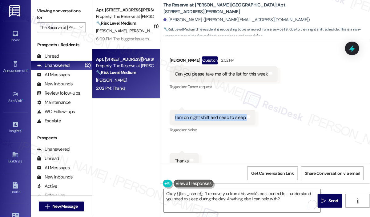
copy div "I am on night shift and need to sleep Tags and notes"
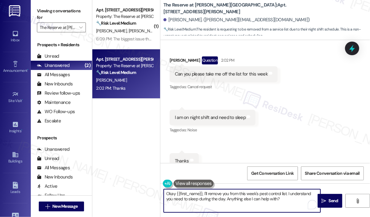
drag, startPoint x: 286, startPoint y: 200, endPoint x: 208, endPoint y: 194, distance: 78.8
click at [208, 194] on textarea "Okay {{first_name}}, I'll remove you from this week's pest control list. I unde…" at bounding box center [242, 200] width 157 height 23
click at [264, 193] on textarea "Okay {{first_name}}, I'll reach out to the team in charge and I will send you a…" at bounding box center [242, 200] width 157 height 23
click at [301, 197] on textarea "Okay {{first_name}}, I'll reach out to the team in charge, and I will send you …" at bounding box center [242, 200] width 157 height 23
click at [172, 198] on textarea "Okay {{first_name}}, I'll reach out to the team in charge, and I will send you …" at bounding box center [242, 200] width 157 height 23
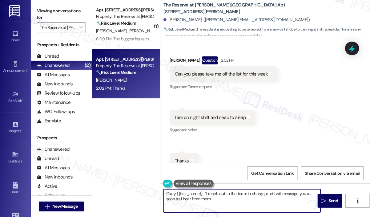
click at [242, 198] on textarea "Okay {{first_name}}, I'll reach out to the team in charge, and I will message y…" at bounding box center [242, 200] width 157 height 23
type textarea "Okay {{first_name}}, I'll reach out to the team in charge, and I will message y…"
click at [330, 201] on span "Send" at bounding box center [334, 200] width 10 height 6
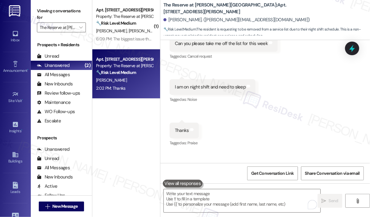
scroll to position [1599, 0]
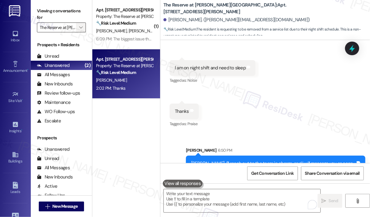
click at [81, 29] on icon "" at bounding box center [80, 27] width 3 height 5
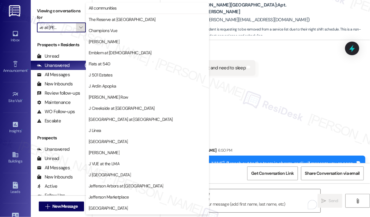
scroll to position [99, 0]
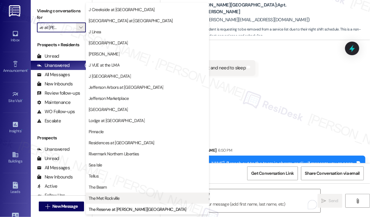
click at [125, 198] on span "The Met Rockville" at bounding box center [148, 198] width 118 height 6
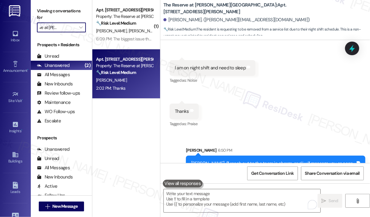
type input "The Met Rockville"
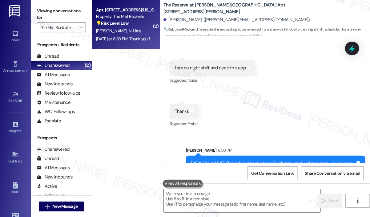
click at [137, 39] on div "[DATE] at 8:33 PM: Thank you for your message. Our offices are currently closed…" at bounding box center [285, 39] width 378 height 6
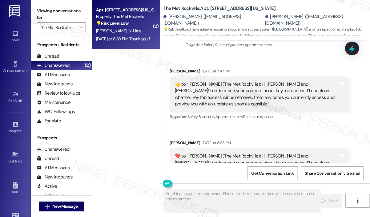
scroll to position [1649, 0]
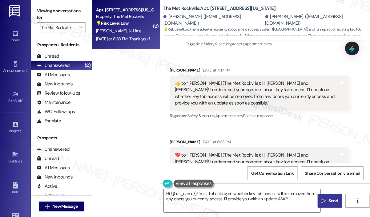
click at [260, 134] on div "Received via SMS [PERSON_NAME] [DATE] at 8:33 PM  ​❤️​ to “ [PERSON_NAME] (The …" at bounding box center [259, 165] width 189 height 63
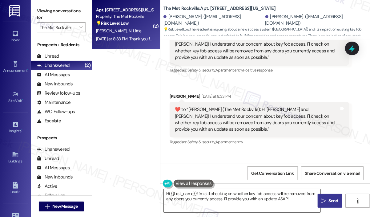
scroll to position [1715, 0]
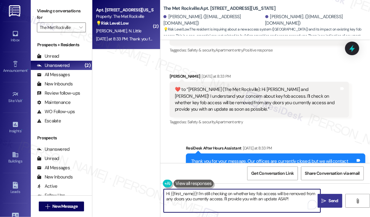
drag, startPoint x: 296, startPoint y: 198, endPoint x: 199, endPoint y: 191, distance: 97.6
click at [199, 191] on textarea "Hi {{first_name}}! I'm still checking on whether key fob access will be removed…" at bounding box center [242, 200] width 157 height 23
type textarea "Hi {{first_name}}! Thank you for acknowledging my message."
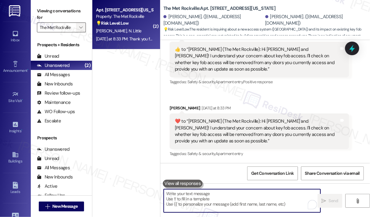
scroll to position [1649, 0]
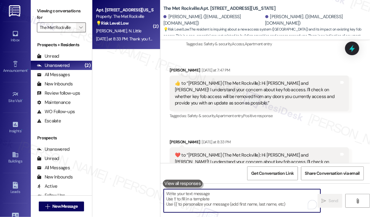
click at [79, 28] on icon "" at bounding box center [80, 27] width 3 height 5
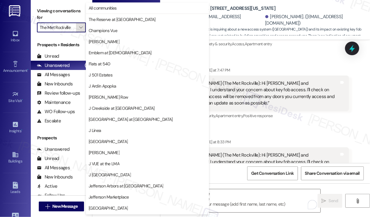
scroll to position [99, 0]
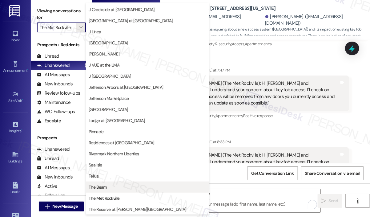
click at [106, 187] on span "The Beam" at bounding box center [98, 187] width 18 height 6
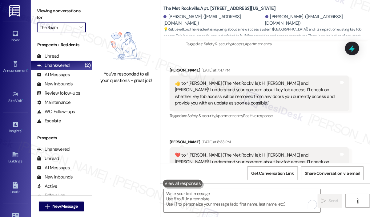
click at [110, 44] on img at bounding box center [126, 45] width 54 height 43
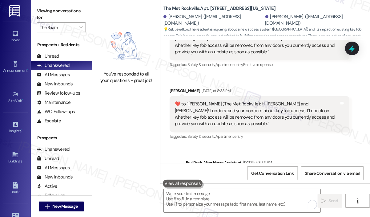
scroll to position [1758, 0]
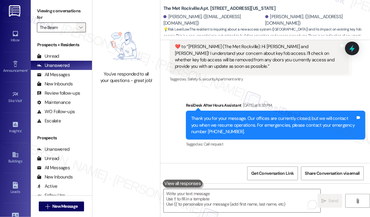
click at [83, 28] on span "" at bounding box center [81, 27] width 6 height 10
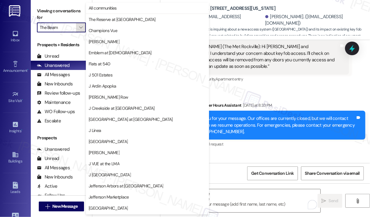
scroll to position [99, 0]
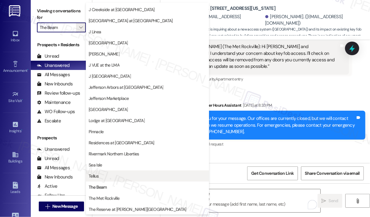
click at [124, 174] on span "Tellus" at bounding box center [148, 176] width 118 height 6
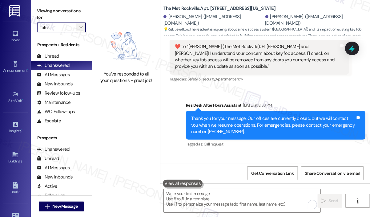
click at [81, 28] on icon "" at bounding box center [80, 27] width 3 height 5
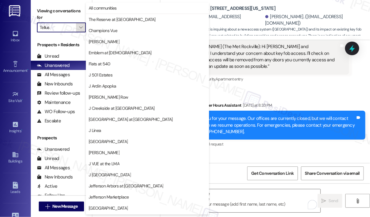
scroll to position [99, 0]
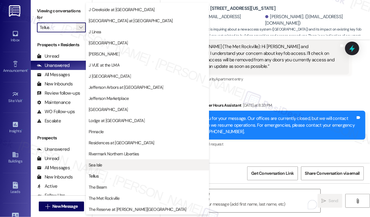
click at [123, 164] on span "Sea Isle" at bounding box center [148, 165] width 118 height 6
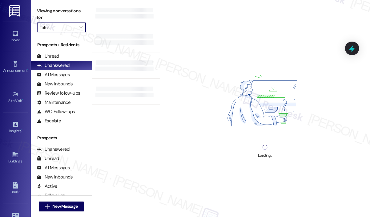
type input "Sea Isle"
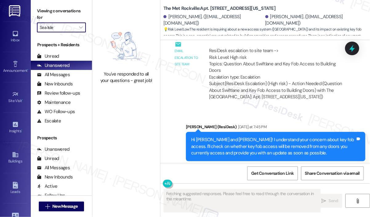
scroll to position [1649, 0]
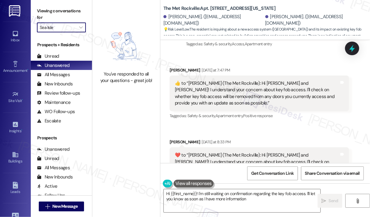
type textarea "Hi {{first_name}}! I'm still waiting on confirmation regarding the key fob acce…"
click at [85, 28] on button "" at bounding box center [81, 27] width 10 height 10
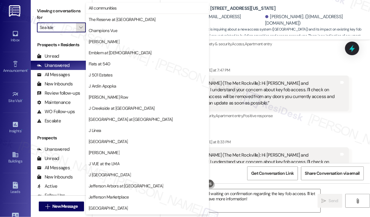
scroll to position [99, 0]
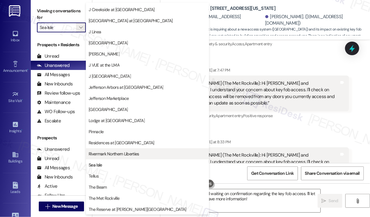
click at [106, 154] on span "Rivermark Northern Liberties" at bounding box center [114, 154] width 50 height 6
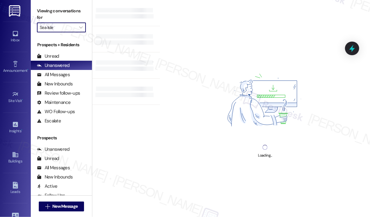
type input "Rivermark Northern Liberties"
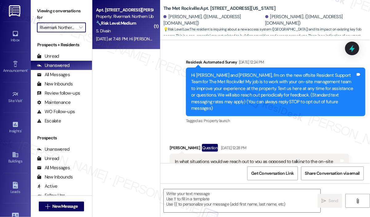
type textarea "Fetching suggested responses. Please feel free to read through the conversation…"
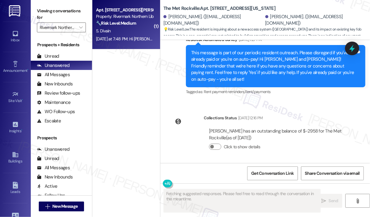
click at [127, 43] on div "Apt. 1502, [STREET_ADDRESS][PERSON_NAME] Property: Rivermark Northern Liberties…" at bounding box center [126, 24] width 68 height 49
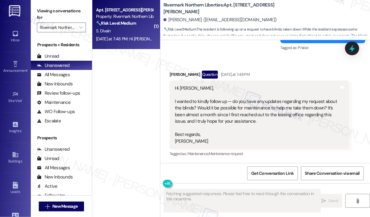
scroll to position [1041, 0]
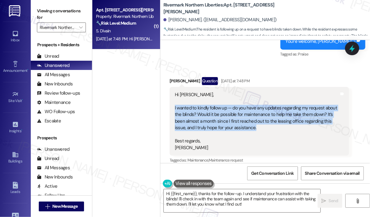
drag, startPoint x: 276, startPoint y: 123, endPoint x: 174, endPoint y: 103, distance: 104.4
click at [174, 103] on div "Hi [PERSON_NAME], I wanted to kindly follow up — do you have any updates regard…" at bounding box center [260, 121] width 180 height 69
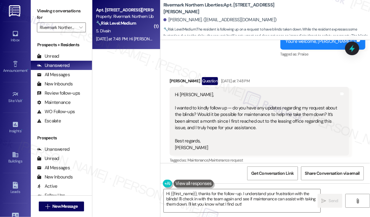
click at [271, 54] on div "Sent via SMS [PERSON_NAME] (ResiDesk) [DATE] 6:03 PM You're welcome, [PERSON_NA…" at bounding box center [266, 37] width 210 height 52
click at [313, 63] on div "Received via SMS [PERSON_NAME] Question [DATE] at 7:48 PM Hi [PERSON_NAME], I w…" at bounding box center [266, 116] width 210 height 106
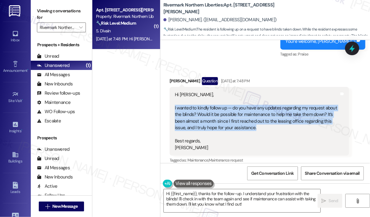
drag, startPoint x: 262, startPoint y: 120, endPoint x: 174, endPoint y: 101, distance: 89.4
click at [174, 101] on div "Hi [PERSON_NAME], I wanted to kindly follow up — do you have any updates regard…" at bounding box center [257, 120] width 166 height 59
copy div "I wanted to kindly follow up — do you have any updates regarding my request abo…"
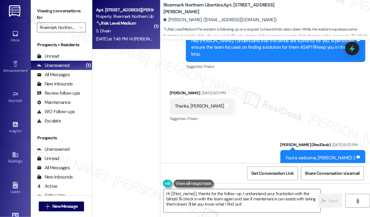
scroll to position [887, 0]
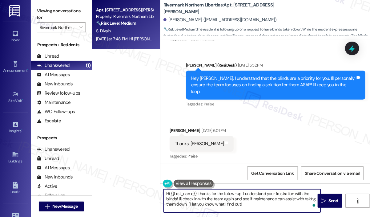
drag, startPoint x: 254, startPoint y: 207, endPoint x: 197, endPoint y: 191, distance: 58.4
click at [197, 191] on textarea "Hi {{first_name}}, thanks for the follow-up. I understand your frustration with…" at bounding box center [242, 200] width 157 height 23
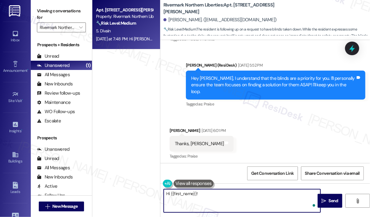
paste textarea "Thank you for reaching out. Can you let us know if you have the work order numb…"
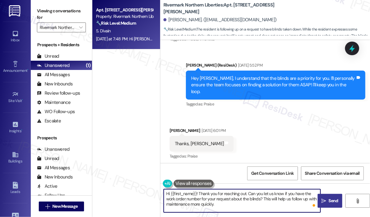
type textarea "Hi {{first_name}}! Thank you for reaching out. Can you let us know if you have …"
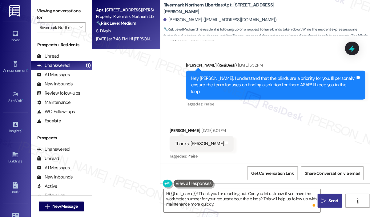
click at [336, 201] on span "Send" at bounding box center [334, 200] width 10 height 6
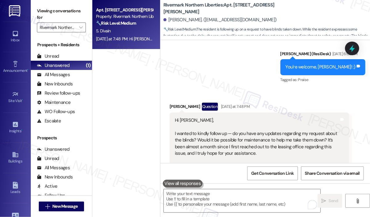
scroll to position [1097, 0]
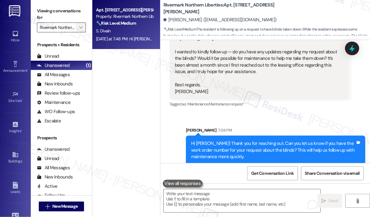
click at [83, 29] on span "" at bounding box center [81, 27] width 6 height 10
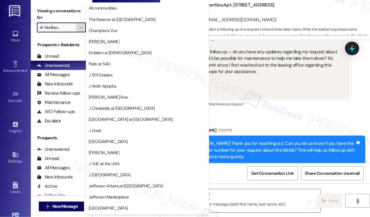
scroll to position [99, 0]
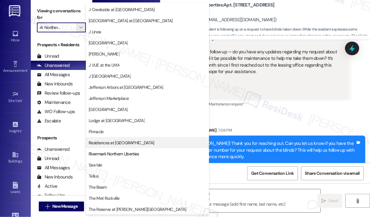
click at [108, 140] on span "Residences at [GEOGRAPHIC_DATA]" at bounding box center [121, 143] width 65 height 6
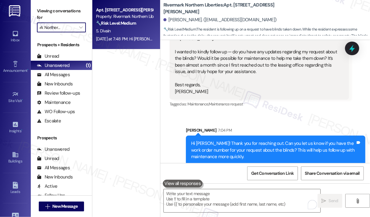
type input "Residences at [GEOGRAPHIC_DATA]"
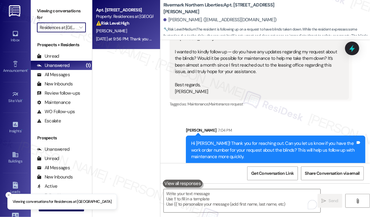
click at [132, 37] on div "[DATE] at 9:56 PM: Thank you for your message. Our offices are currently closed…" at bounding box center [285, 39] width 378 height 6
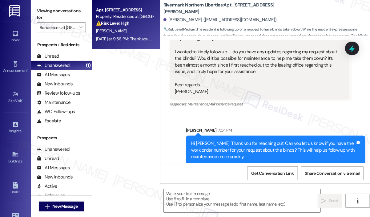
type textarea "Fetching suggested responses. Please feel free to read through the conversation…"
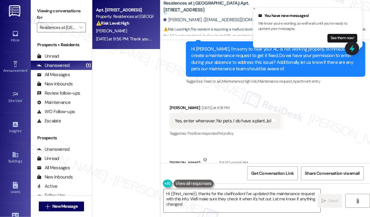
scroll to position [5783, 0]
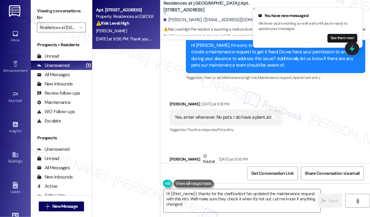
drag, startPoint x: 302, startPoint y: 156, endPoint x: 198, endPoint y: 150, distance: 103.6
click at [198, 173] on div "To be clear. The AC works, but not when it is hot like it was. Warm air was com…" at bounding box center [257, 179] width 165 height 13
copy div "The AC works, but not when it is hot like it was. Warm air was coming out of th…"
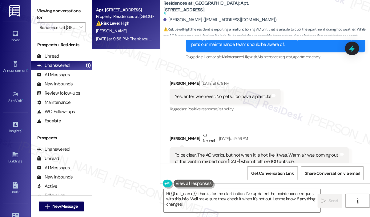
scroll to position [5814, 0]
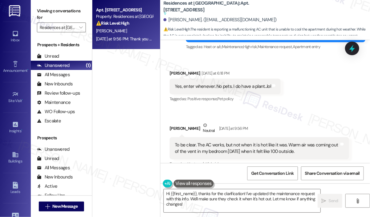
click at [241, 83] on div "Yes, enter whenever. No pets. I do have a plant...lol" at bounding box center [223, 86] width 96 height 6
copy div "Yes, enter whenever. No pets. I do have a plant...lol Tags and notes"
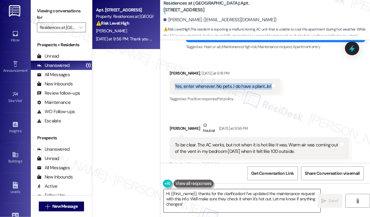
click at [245, 207] on textarea "Hi {{first_name}}, thanks for the clarification! I've updated the maintenance r…" at bounding box center [242, 200] width 157 height 23
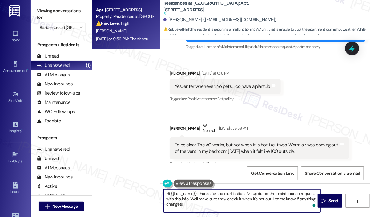
click at [253, 205] on textarea "Hi {{first_name}}, thanks for the clarification! I've updated the maintenance r…" at bounding box center [242, 200] width 157 height 23
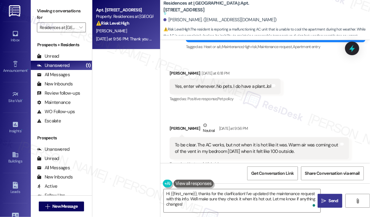
click at [334, 199] on span "Send" at bounding box center [334, 200] width 10 height 6
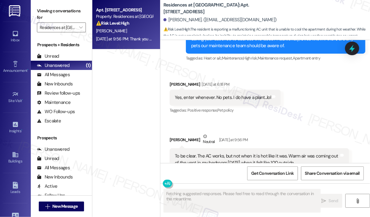
scroll to position [5779, 0]
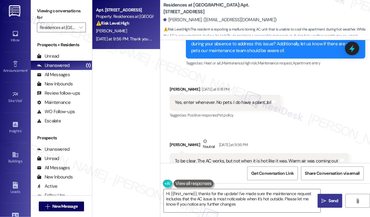
type textarea "Hi {{first_name}}, thanks for the update! I've made sure the maintenance reques…"
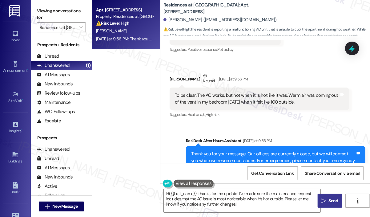
scroll to position [5894, 0]
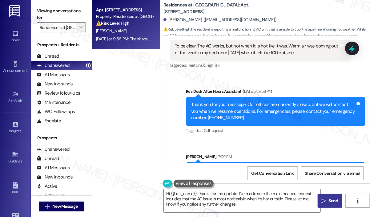
click at [82, 27] on icon "" at bounding box center [80, 27] width 3 height 5
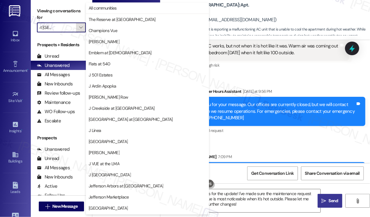
scroll to position [99, 0]
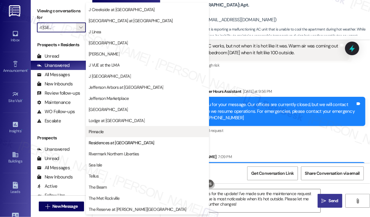
click at [136, 130] on span "Pinnacle" at bounding box center [148, 131] width 118 height 6
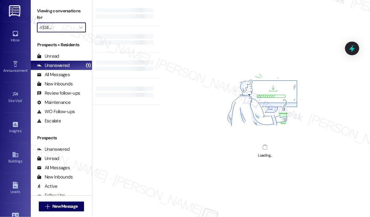
type input "Pinnacle"
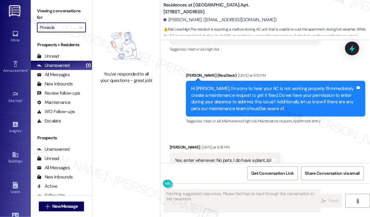
scroll to position [5779, 0]
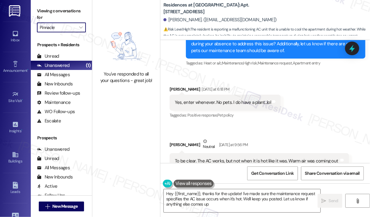
type textarea "Hey {{first_name}}, thanks for the update! I've made sure the maintenance reque…"
click at [323, 138] on div "[PERSON_NAME] Neutral [DATE] at 9:56 PM" at bounding box center [260, 145] width 180 height 15
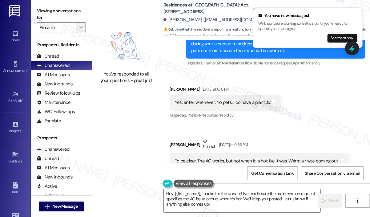
click at [78, 28] on button "" at bounding box center [81, 27] width 10 height 10
